Goal: Information Seeking & Learning: Learn about a topic

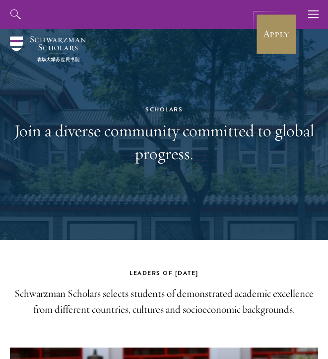
click at [275, 49] on link "Apply" at bounding box center [276, 33] width 41 height 41
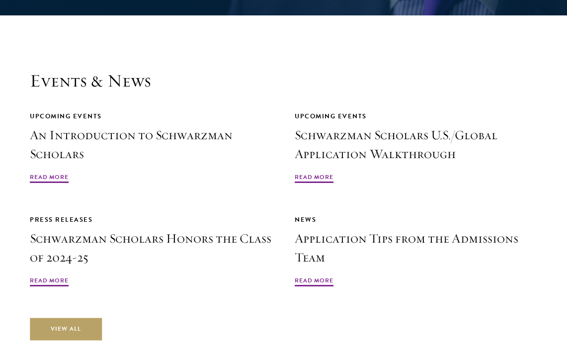
scroll to position [2150, 0]
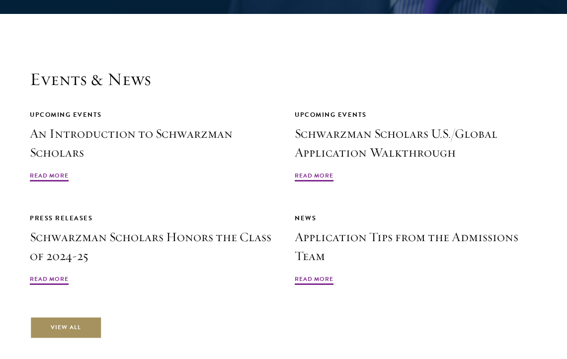
click at [83, 316] on link "View All" at bounding box center [66, 327] width 72 height 22
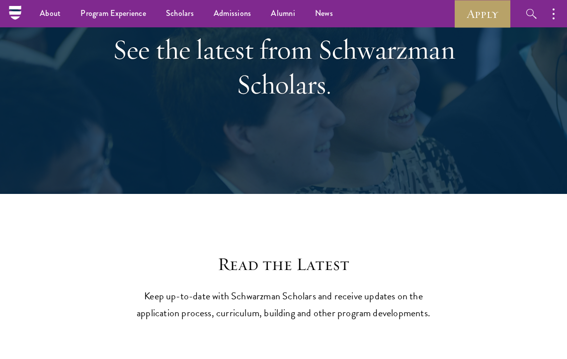
scroll to position [92, 0]
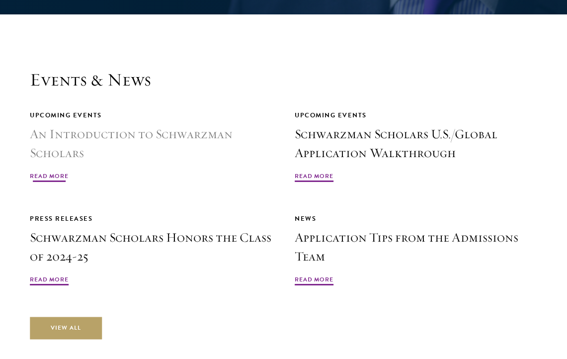
scroll to position [2150, 0]
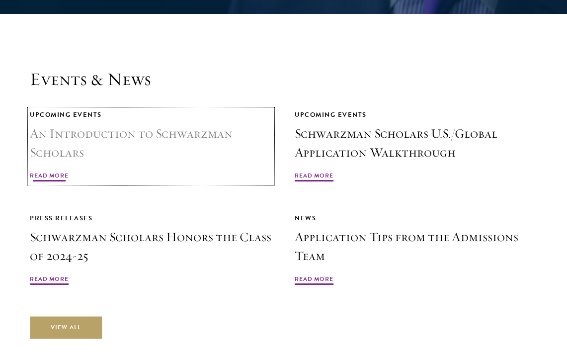
click at [108, 133] on h3 "An Introduction to Schwarzman Scholars" at bounding box center [151, 143] width 242 height 38
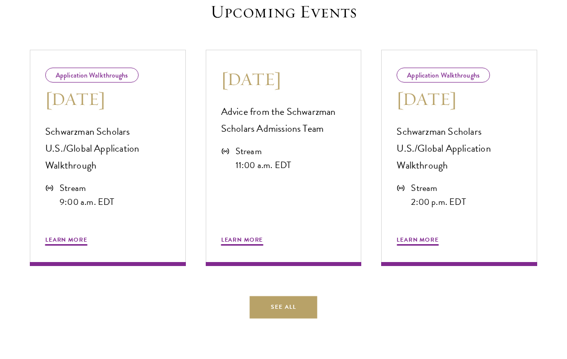
scroll to position [467, 0]
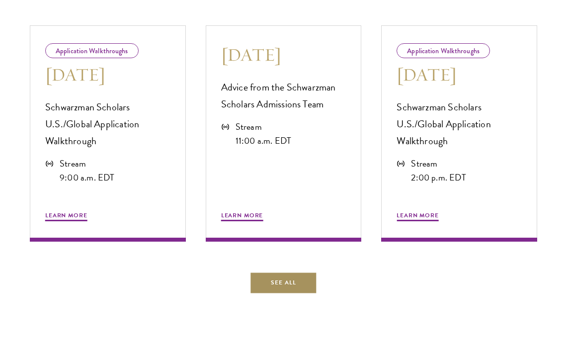
click at [271, 279] on link "See All" at bounding box center [283, 282] width 67 height 22
